Goal: Task Accomplishment & Management: Manage account settings

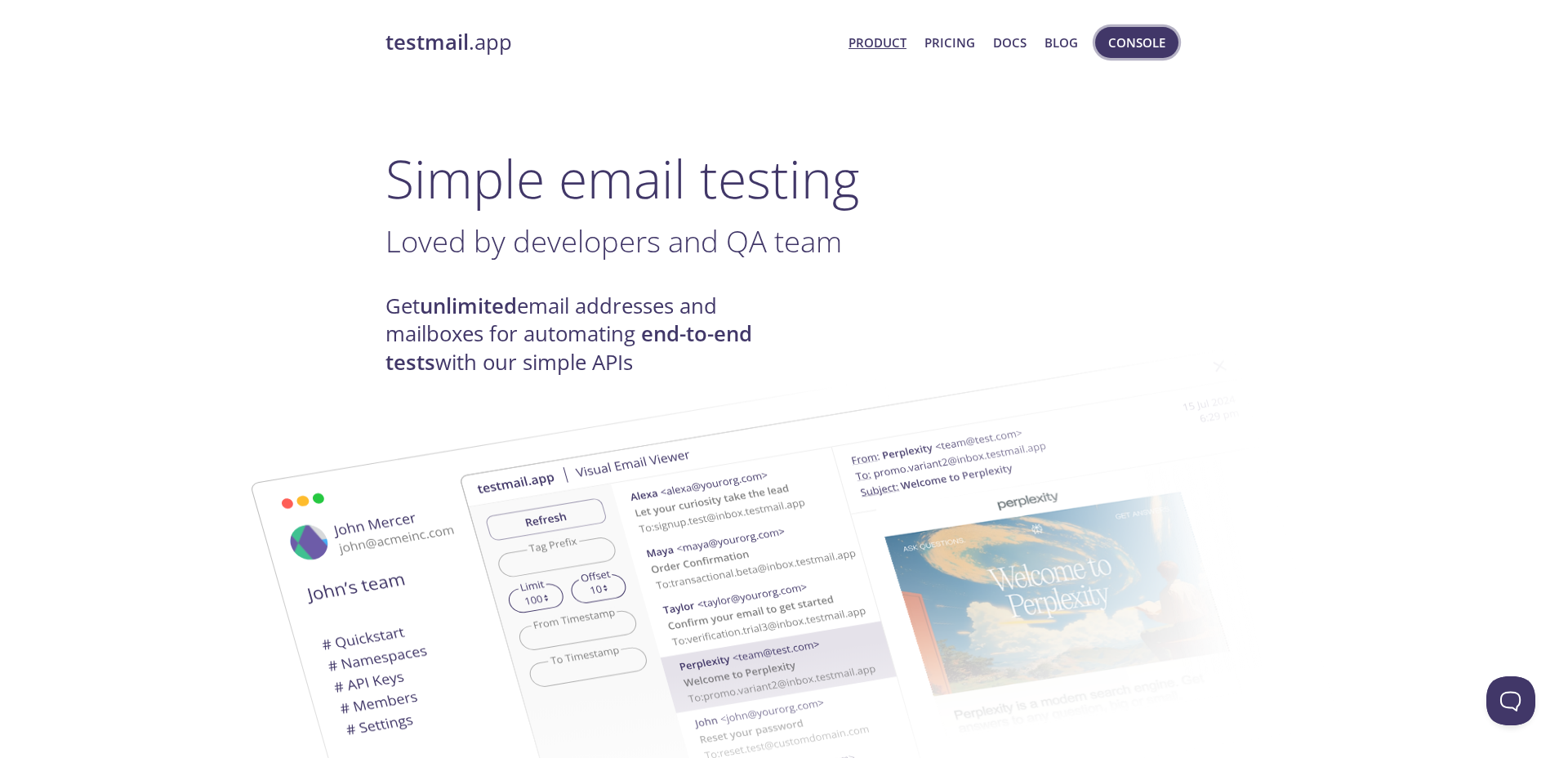
click at [1121, 50] on span "Console" at bounding box center [1136, 42] width 57 height 21
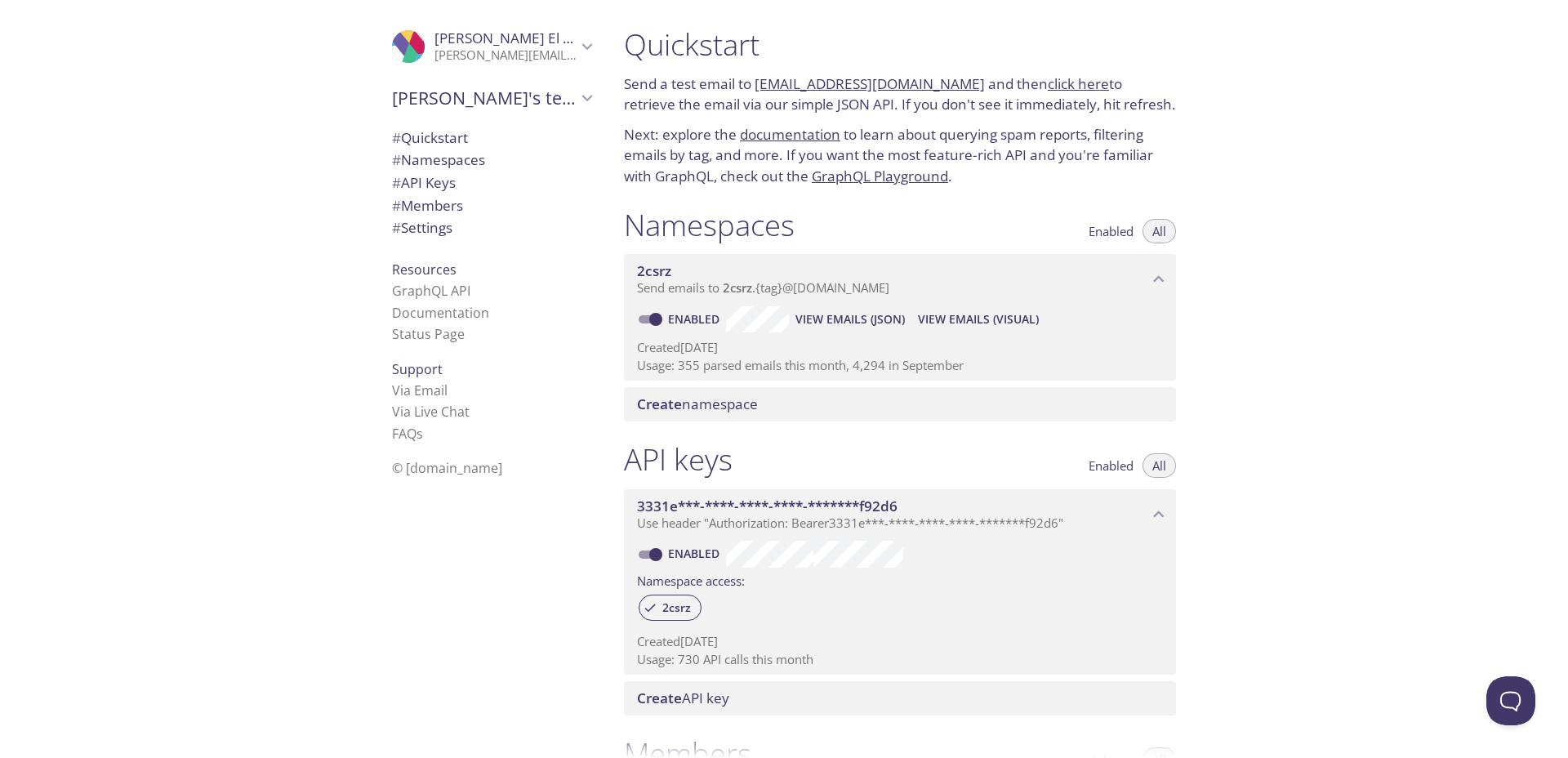
scroll to position [539, 0]
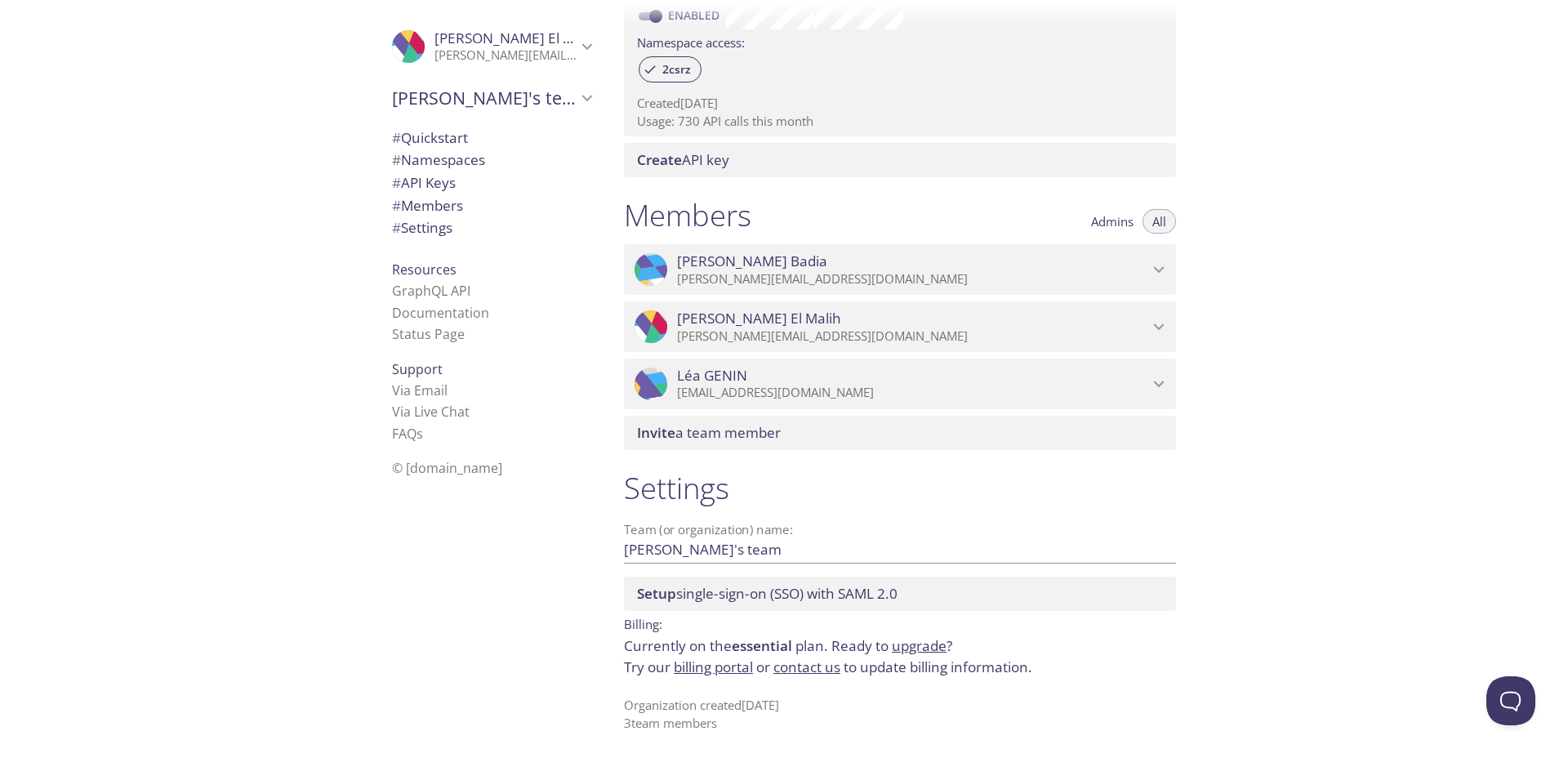
click at [731, 668] on link "billing portal" at bounding box center [713, 666] width 79 height 19
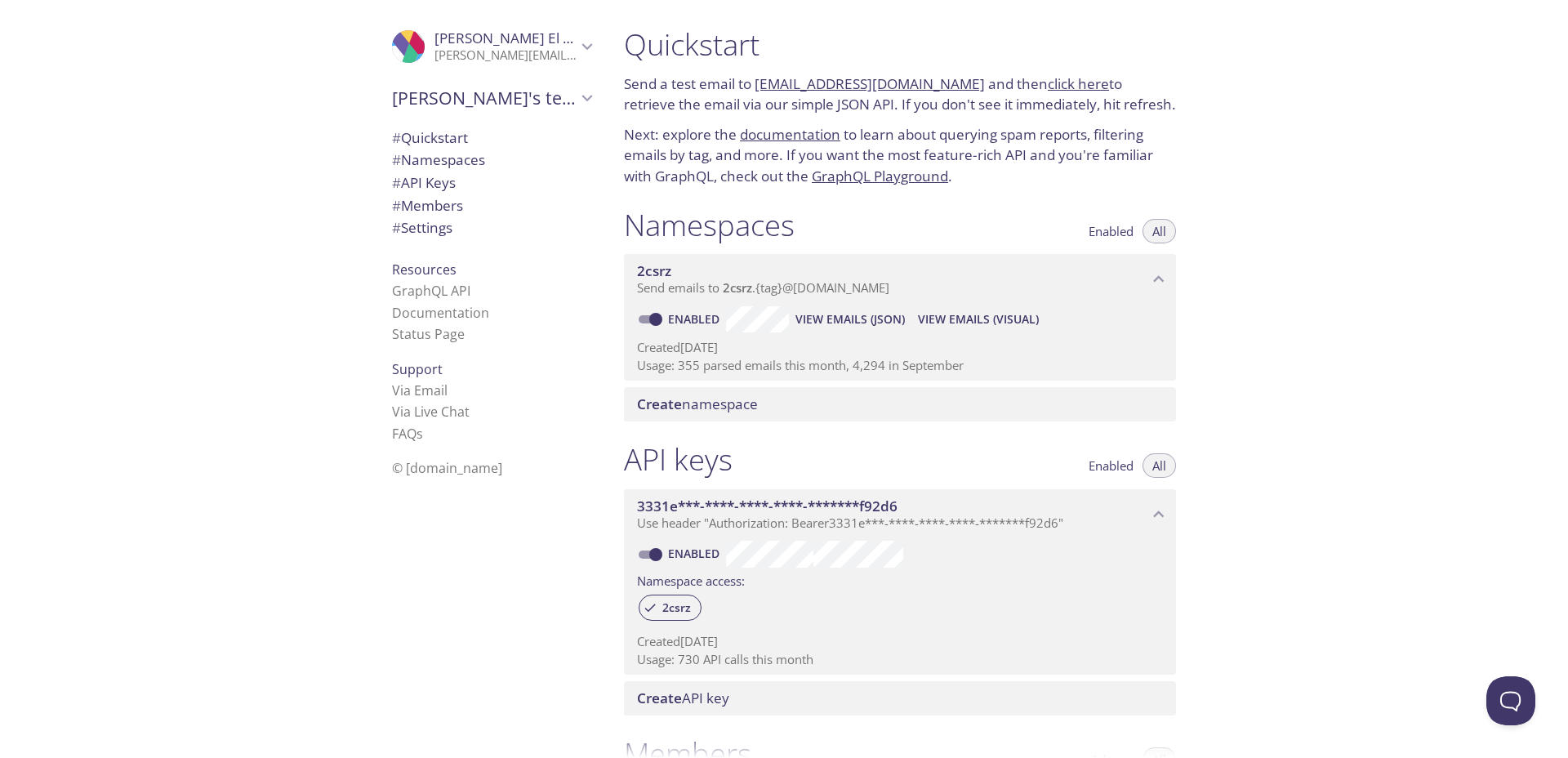
scroll to position [539, 0]
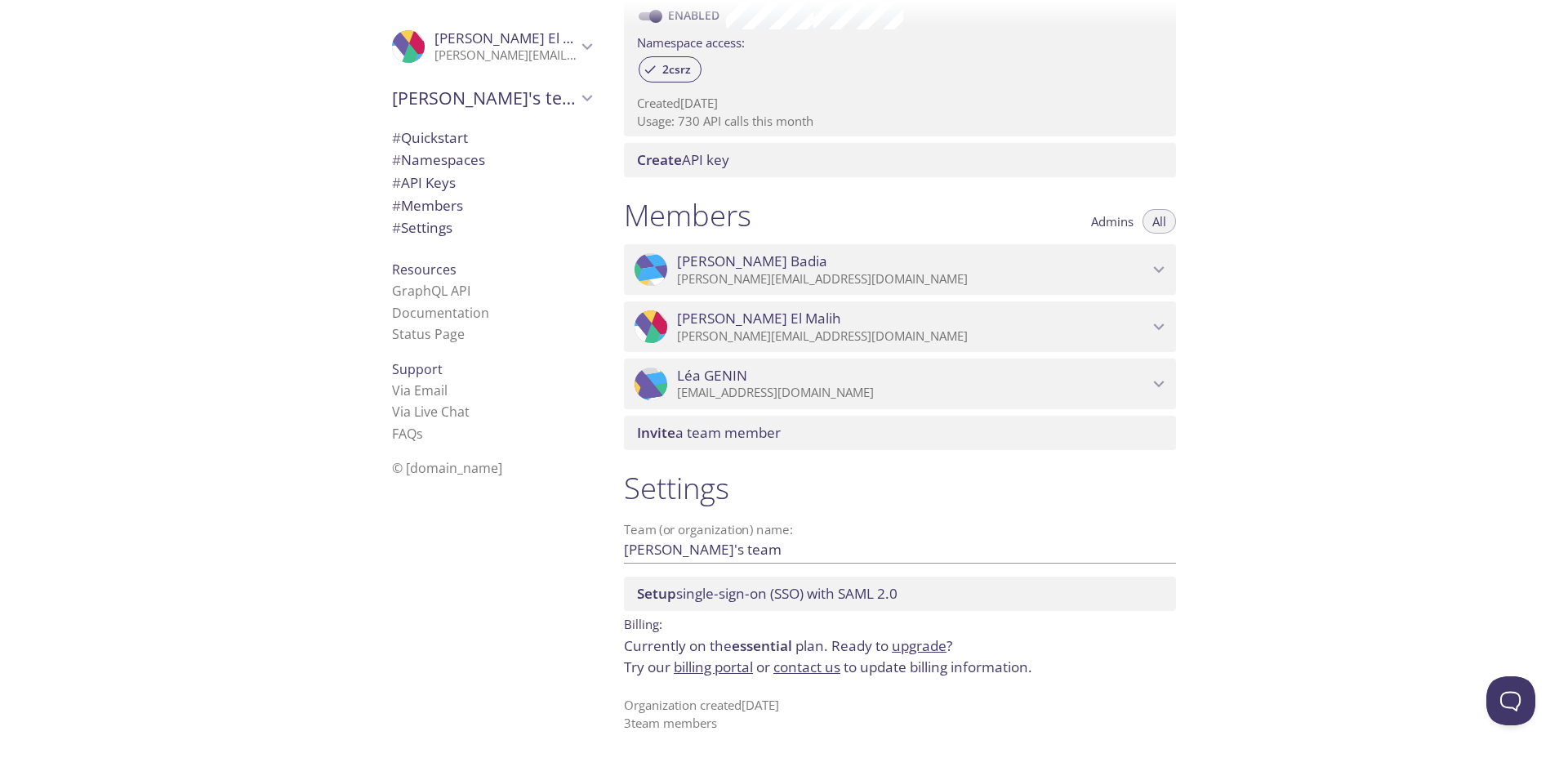
click at [727, 665] on link "billing portal" at bounding box center [713, 666] width 79 height 19
